Goal: Task Accomplishment & Management: Complete application form

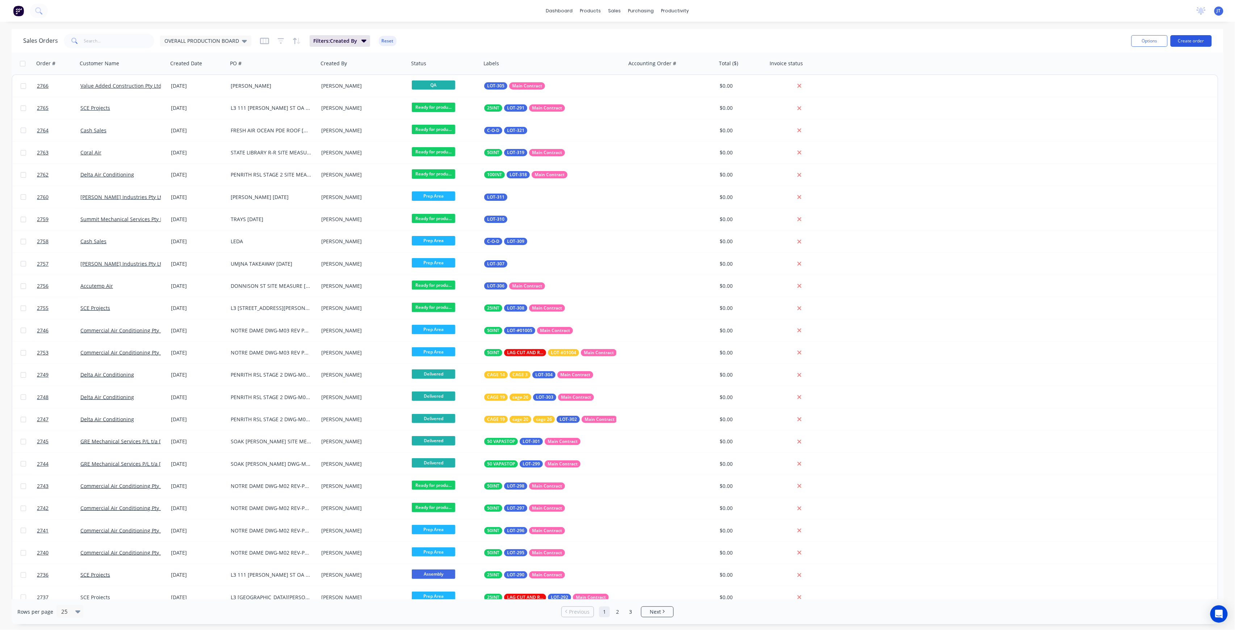
click at [1190, 41] on button "Create order" at bounding box center [1191, 41] width 41 height 12
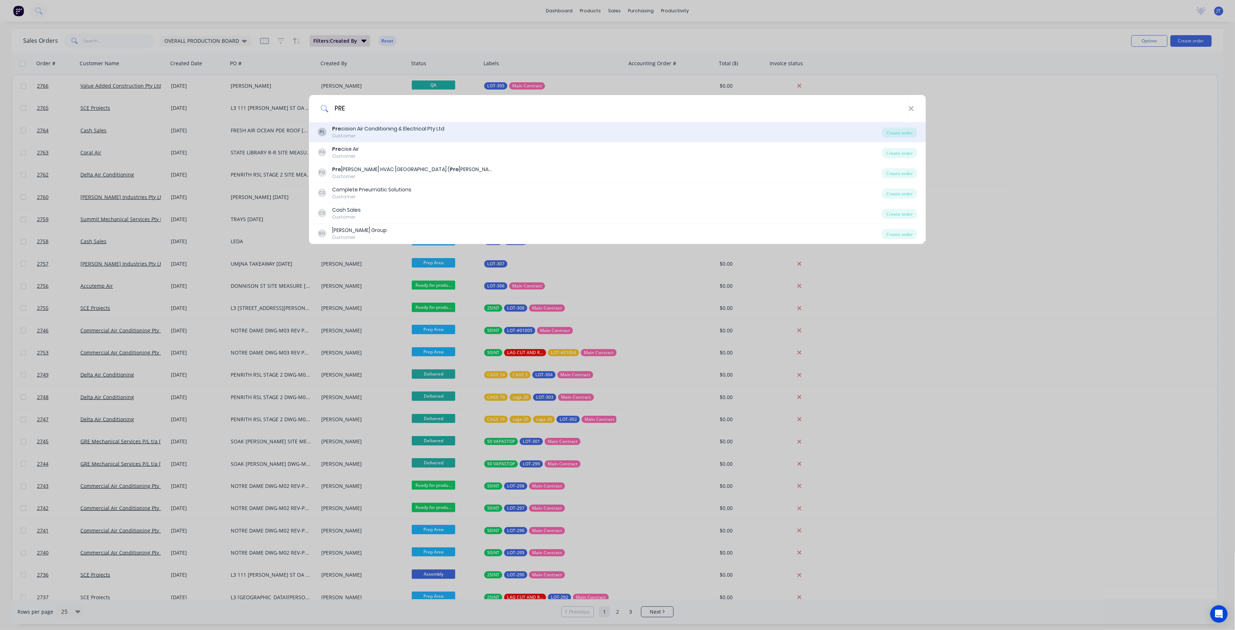
type input "PRE"
click at [630, 135] on div "PL Pre cision Air Conditioning & Electrical Pty Ltd Customer" at bounding box center [600, 132] width 564 height 14
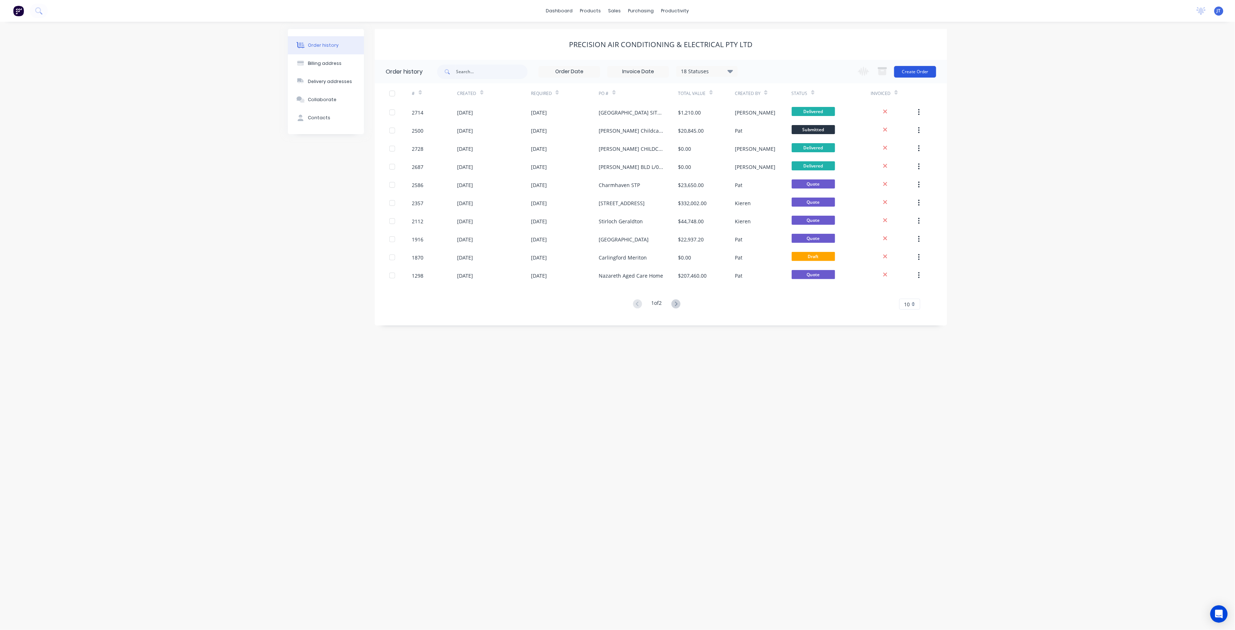
click at [898, 72] on button "Create Order" at bounding box center [915, 72] width 42 height 12
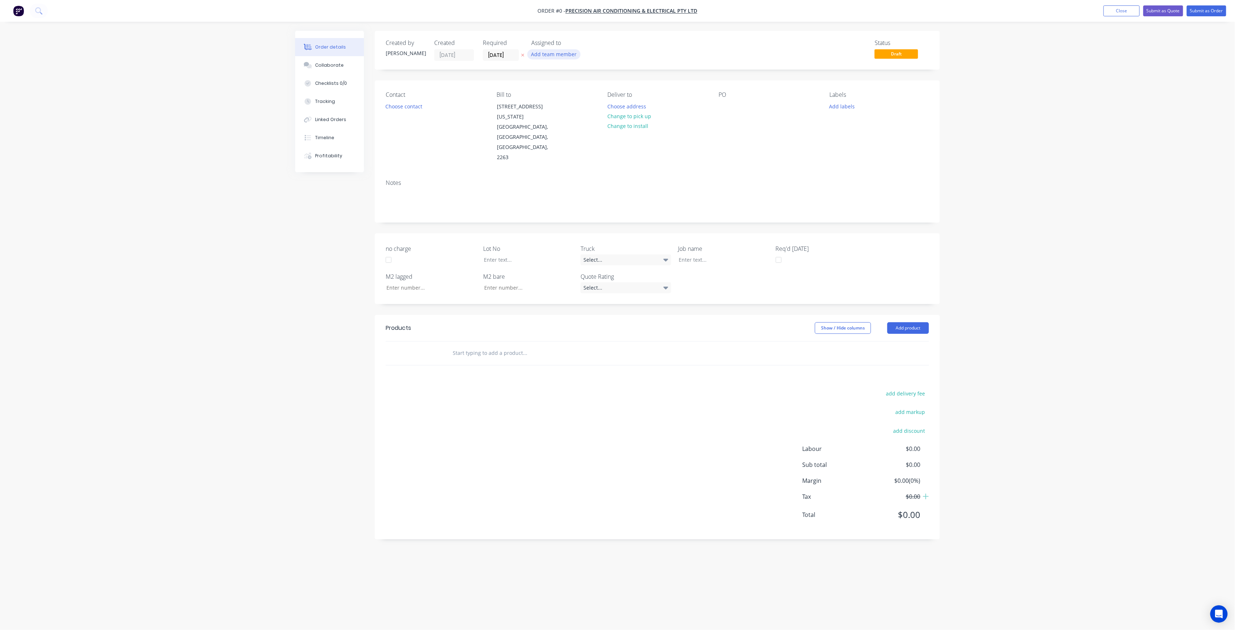
click at [564, 57] on button "Add team member" at bounding box center [553, 54] width 53 height 10
click at [583, 95] on div "[PERSON_NAME] (You)" at bounding box center [590, 95] width 72 height 8
click at [591, 145] on div "[PERSON_NAME]" at bounding box center [590, 145] width 72 height 8
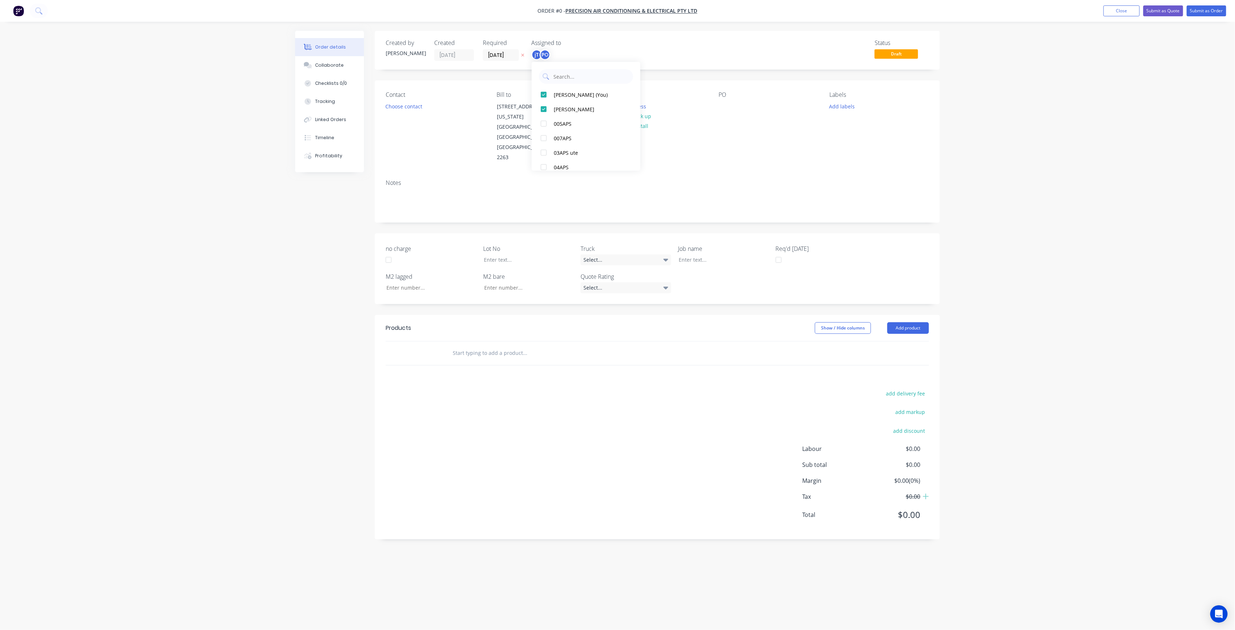
click at [682, 82] on div "Order details Collaborate Checklists 0/0 Tracking Linked Orders Timeline Profit…" at bounding box center [617, 301] width 659 height 540
click at [643, 103] on button "Choose address" at bounding box center [627, 106] width 46 height 10
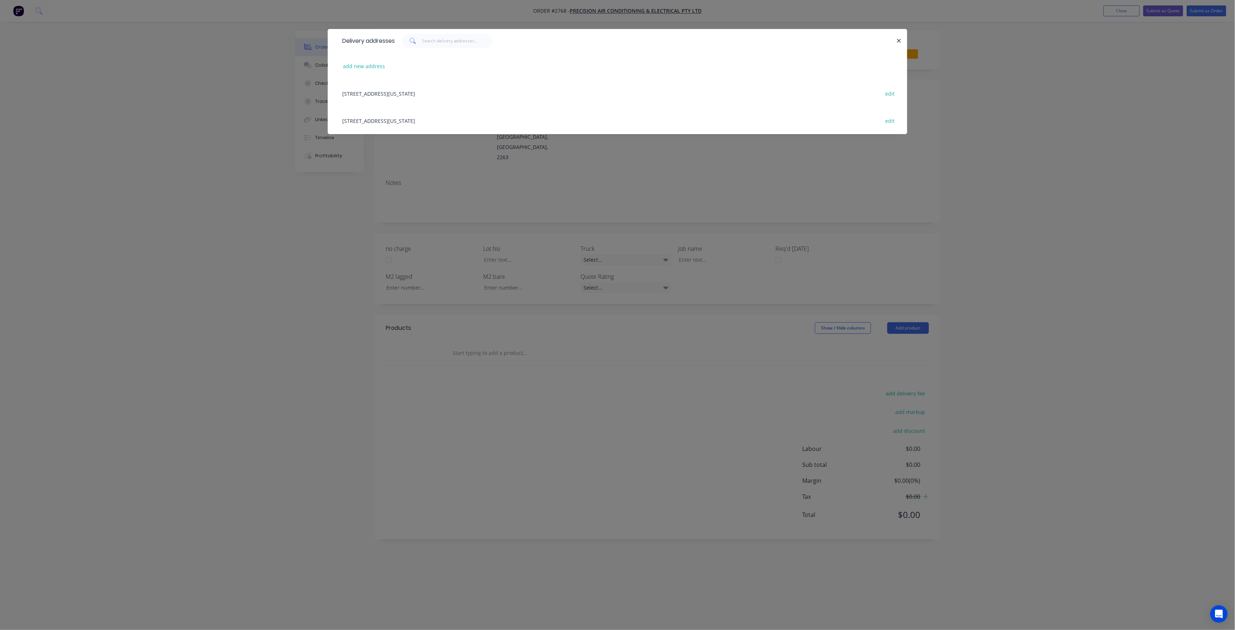
click at [441, 160] on div "Delivery addresses add new address [STREET_ADDRESS][US_STATE] edit [STREET_ADDR…" at bounding box center [617, 315] width 1235 height 630
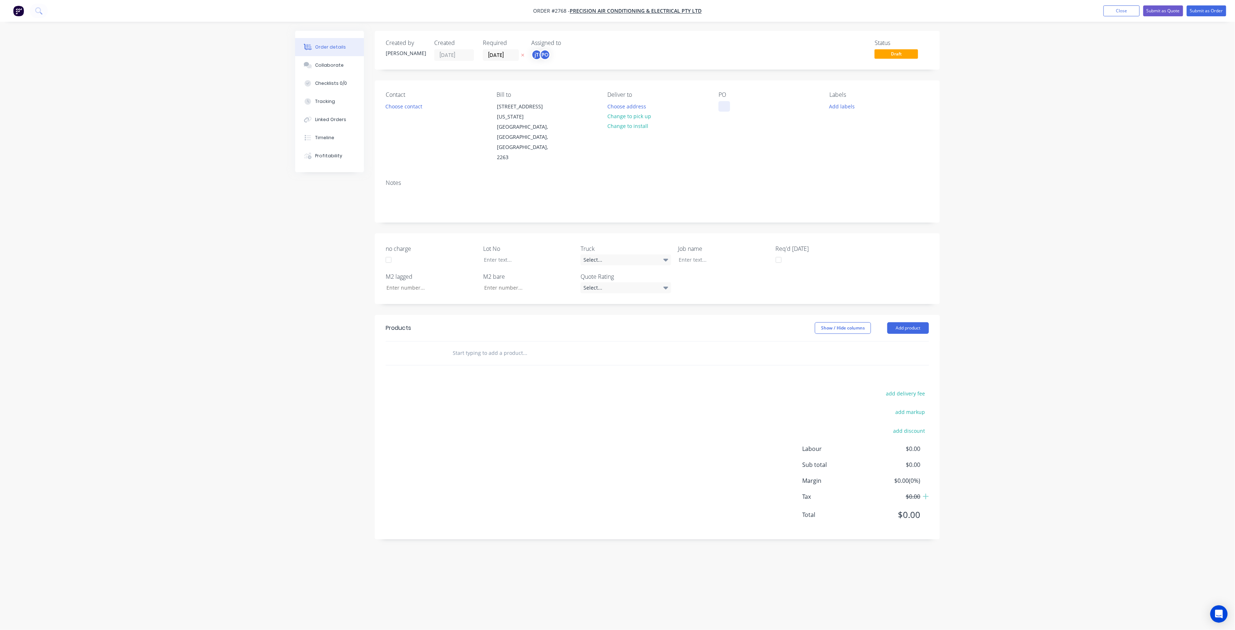
click at [721, 102] on div at bounding box center [725, 106] width 12 height 11
click at [725, 109] on div "T" at bounding box center [726, 106] width 14 height 11
click at [841, 104] on button "Add labels" at bounding box center [842, 106] width 33 height 10
click at [879, 128] on input "text" at bounding box center [890, 127] width 76 height 14
click at [849, 168] on div at bounding box center [843, 171] width 14 height 14
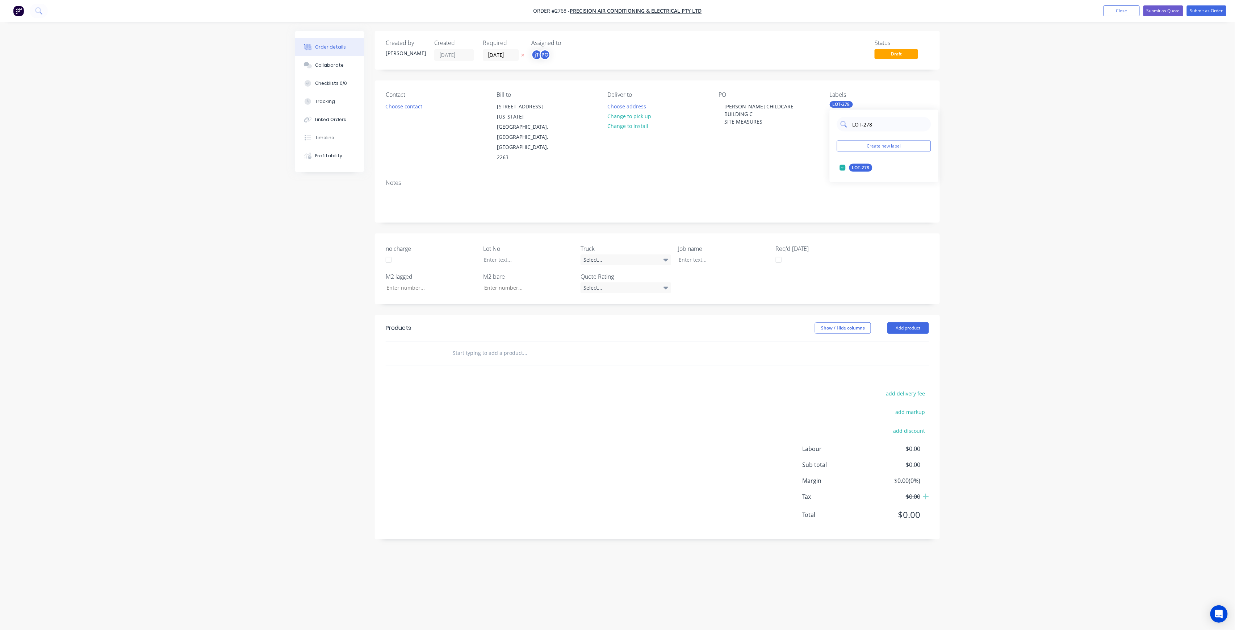
click at [880, 121] on input "LOT-278" at bounding box center [890, 124] width 76 height 14
click at [863, 183] on div "10mm BI" at bounding box center [861, 182] width 24 height 8
click at [873, 124] on input "10" at bounding box center [890, 124] width 76 height 14
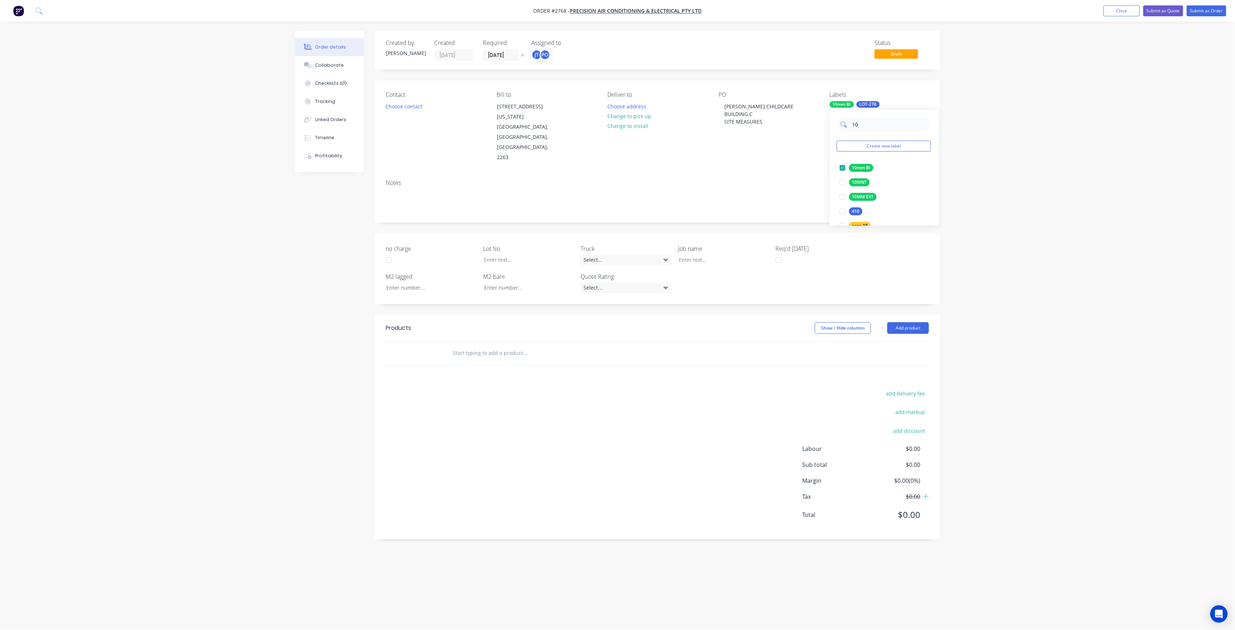
click at [873, 124] on input "10" at bounding box center [890, 124] width 76 height 14
type input "MAIN"
click at [854, 161] on div "Main Contract edit" at bounding box center [884, 167] width 94 height 14
click at [854, 163] on button "Main Contract" at bounding box center [862, 168] width 51 height 10
click at [745, 254] on div at bounding box center [718, 259] width 91 height 11
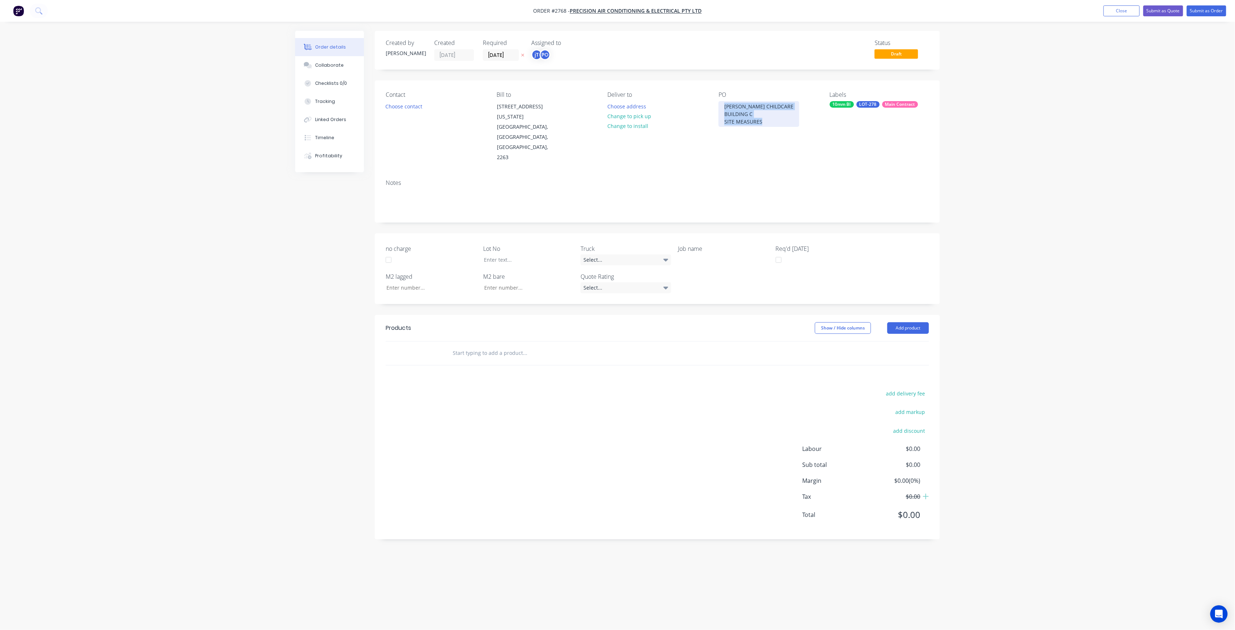
drag, startPoint x: 768, startPoint y: 126, endPoint x: 698, endPoint y: 106, distance: 73.2
click at [698, 106] on div "Contact Choose contact Bill to [STREET_ADDRESS][US_STATE] Deliver to Choose add…" at bounding box center [657, 126] width 565 height 93
copy div "[PERSON_NAME][GEOGRAPHIC_DATA] C SITE MEASURES"
click at [711, 254] on div at bounding box center [718, 259] width 91 height 11
click at [717, 254] on div "[PERSON_NAME] CHILDCARE BUILDING CSITE MEASURES" at bounding box center [718, 263] width 91 height 18
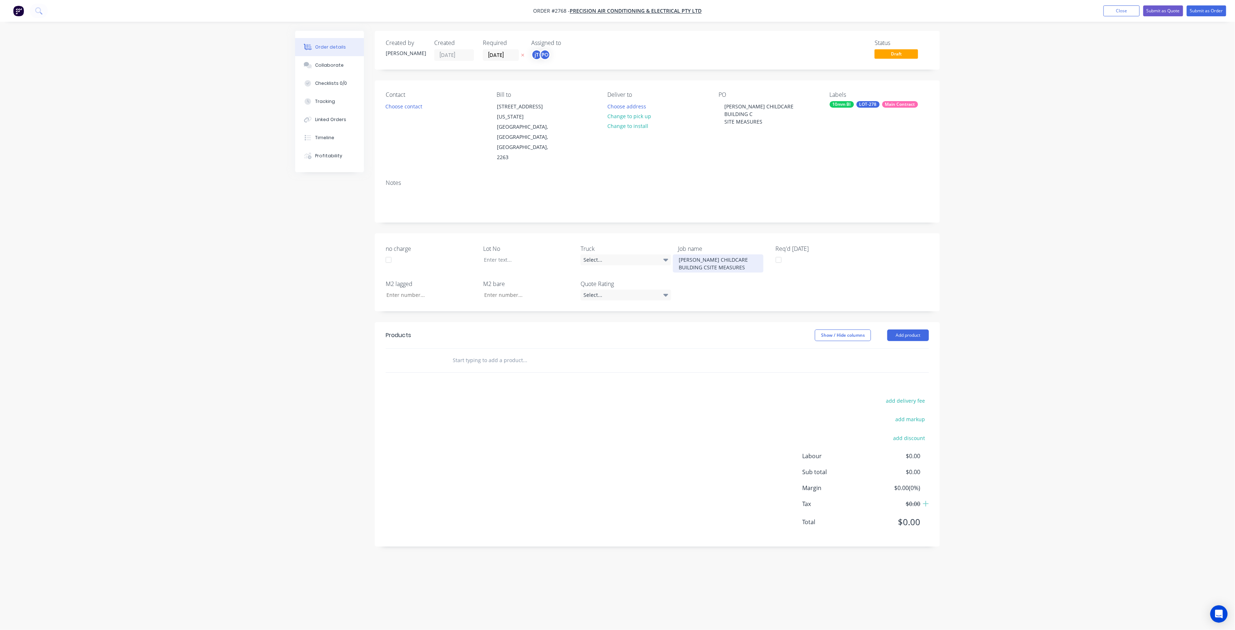
click at [733, 254] on div "[PERSON_NAME] CHILD CARE BUILDING CSITE MEASURES" at bounding box center [718, 263] width 91 height 18
drag, startPoint x: 709, startPoint y: 238, endPoint x: 713, endPoint y: 237, distance: 4.6
click at [709, 254] on div "[PERSON_NAME] CHILD CARE BUILDING CSITE MEASURES" at bounding box center [718, 263] width 91 height 18
click at [546, 254] on div at bounding box center [523, 259] width 91 height 11
drag, startPoint x: 479, startPoint y: 339, endPoint x: 487, endPoint y: 337, distance: 9.1
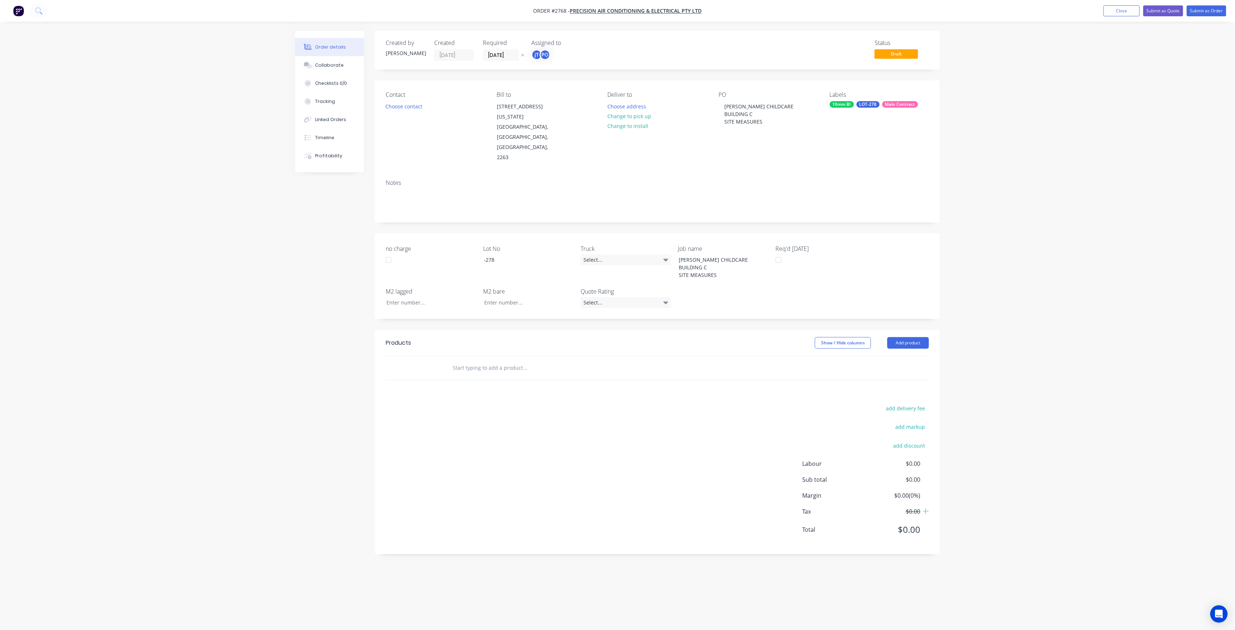
click at [479, 360] on input "text" at bounding box center [524, 367] width 145 height 14
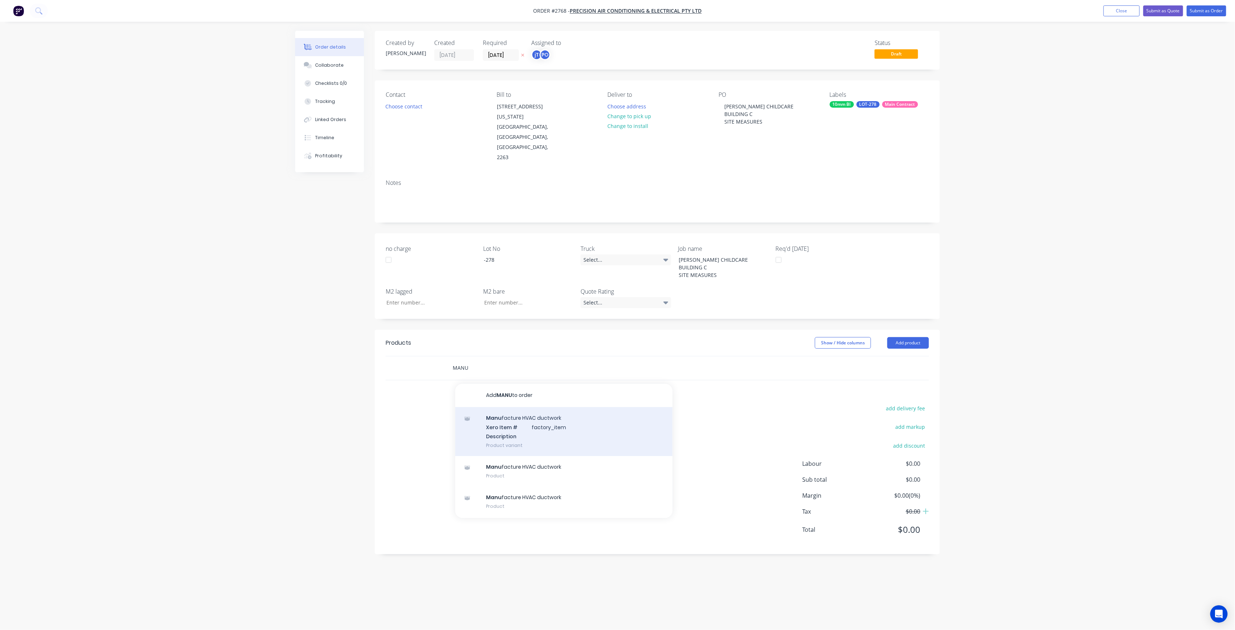
type input "MANU"
click at [554, 409] on div "Manu facture HVAC ductwork Xero Item # factory_item Description Product variant" at bounding box center [563, 431] width 217 height 49
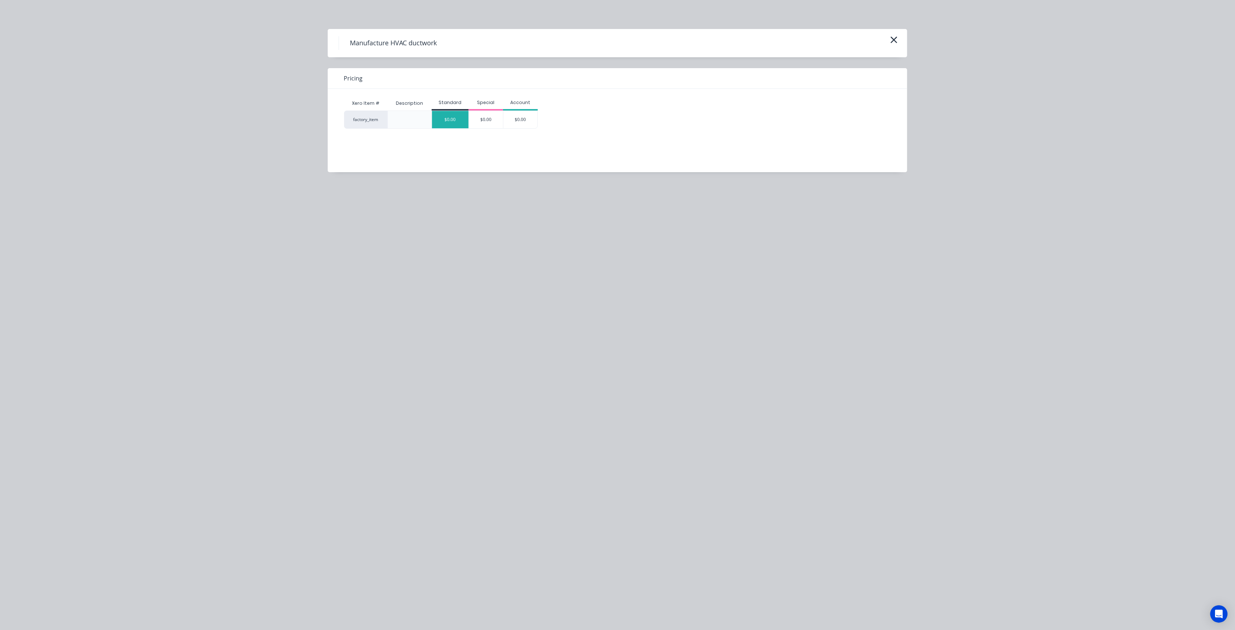
click at [443, 122] on div "$0.00" at bounding box center [450, 119] width 37 height 17
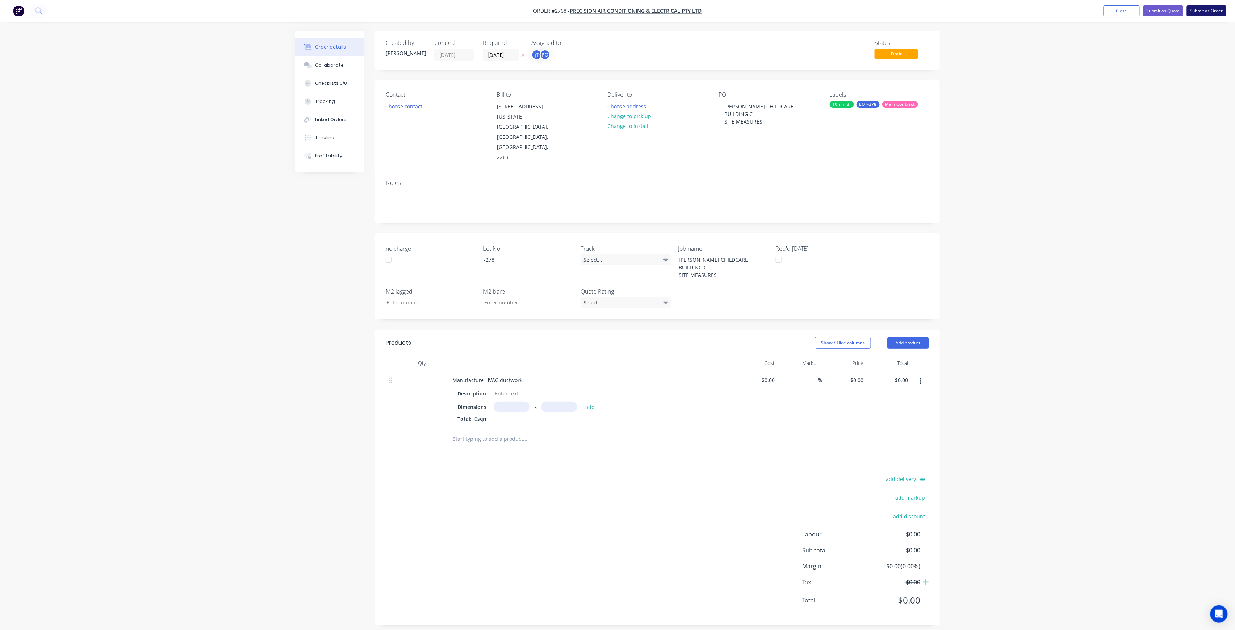
click at [1194, 13] on button "Submit as Order" at bounding box center [1206, 10] width 39 height 11
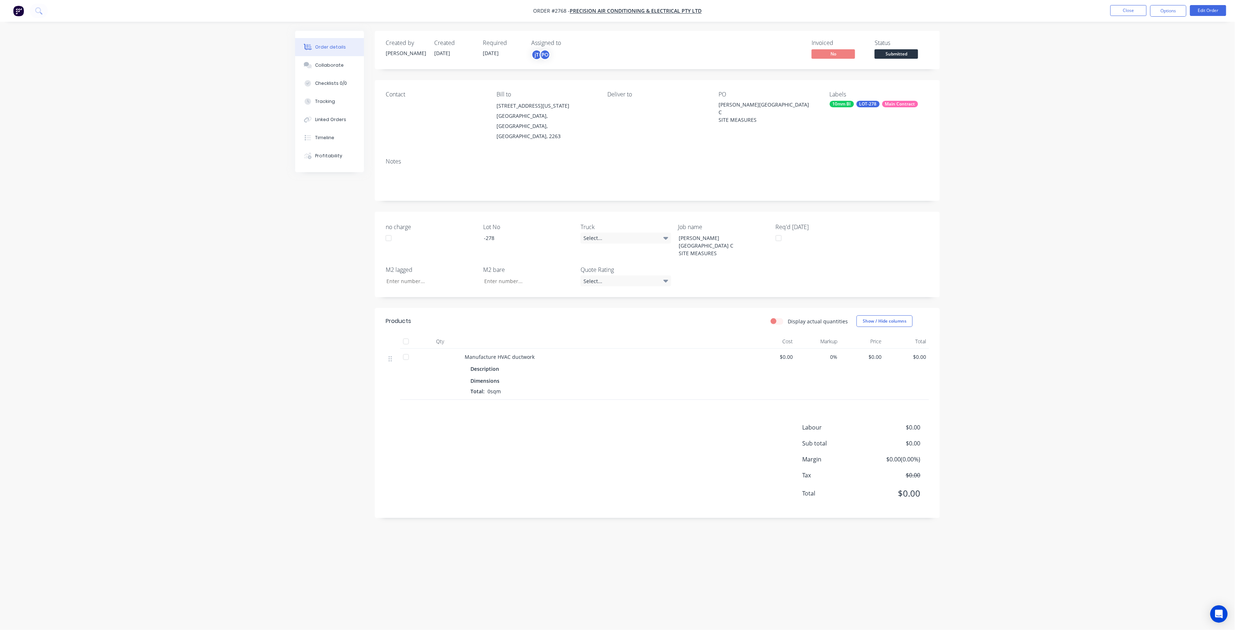
click at [882, 58] on span "Submitted" at bounding box center [896, 53] width 43 height 9
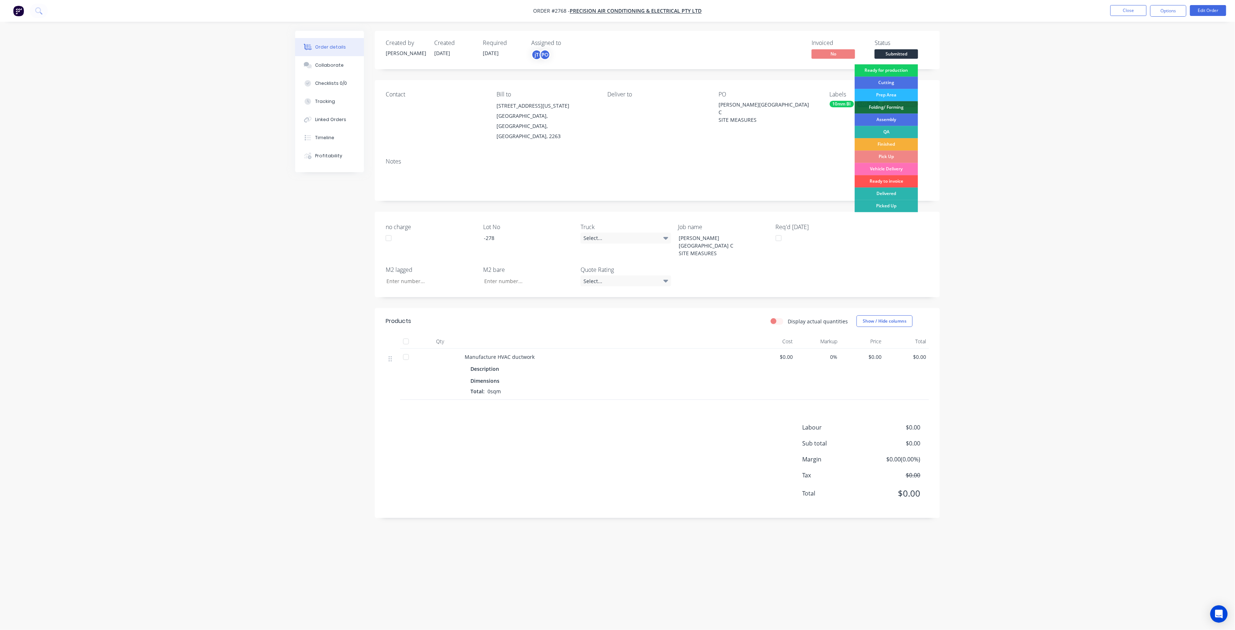
click at [886, 71] on div "Ready for production" at bounding box center [886, 70] width 63 height 12
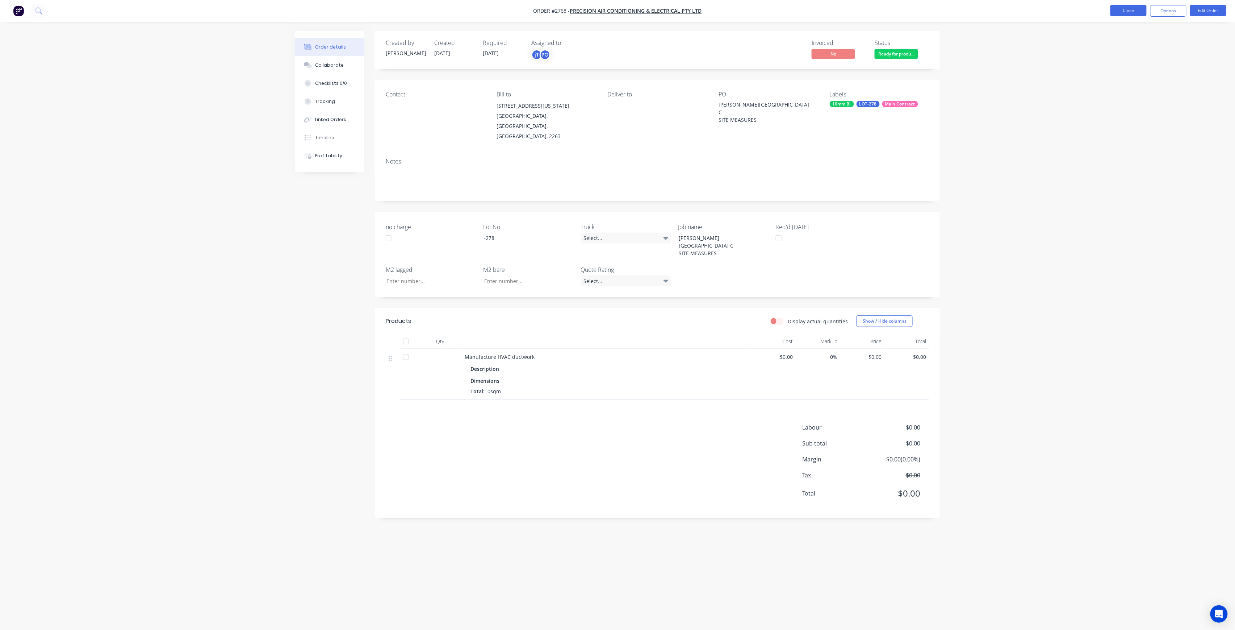
click at [1120, 12] on button "Close" at bounding box center [1129, 10] width 36 height 11
